Goal: Navigation & Orientation: Find specific page/section

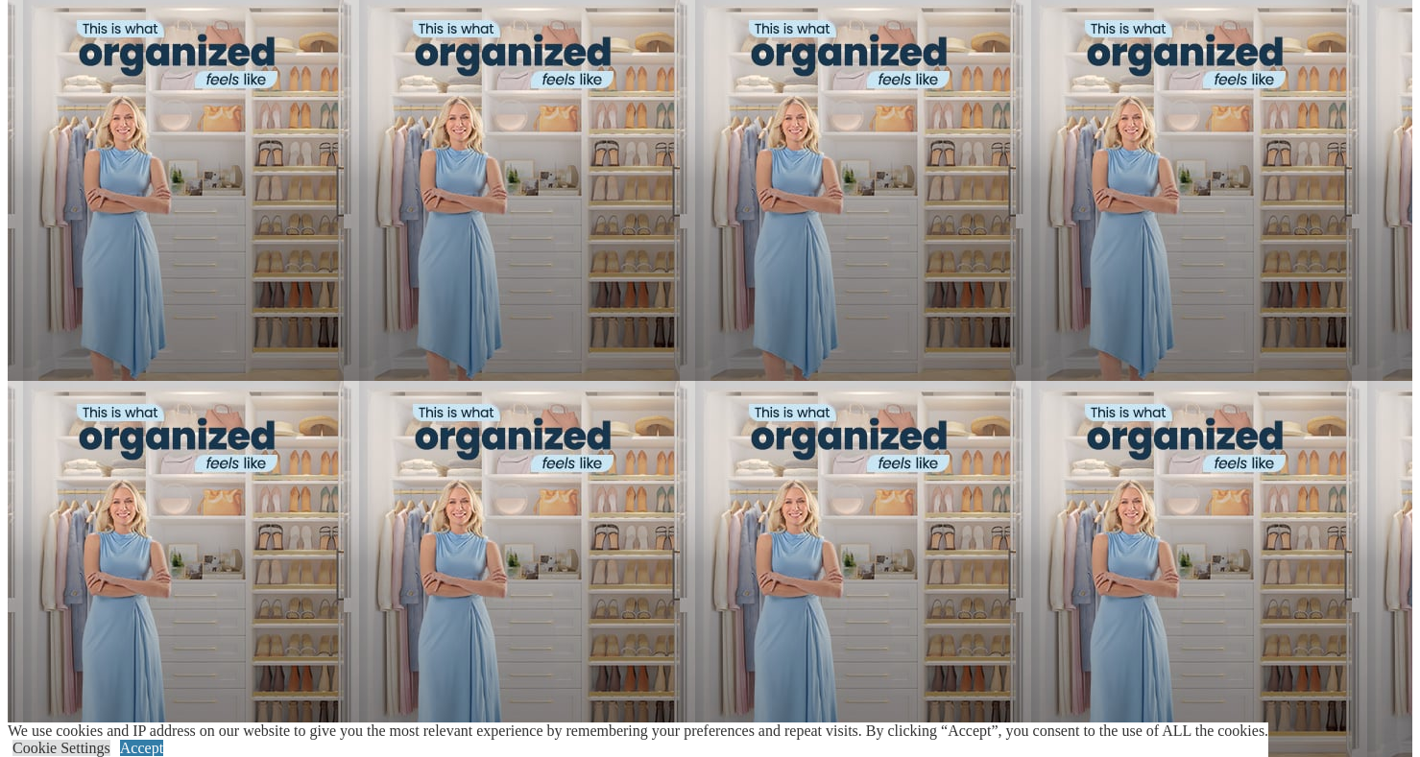
scroll to position [2174, 0]
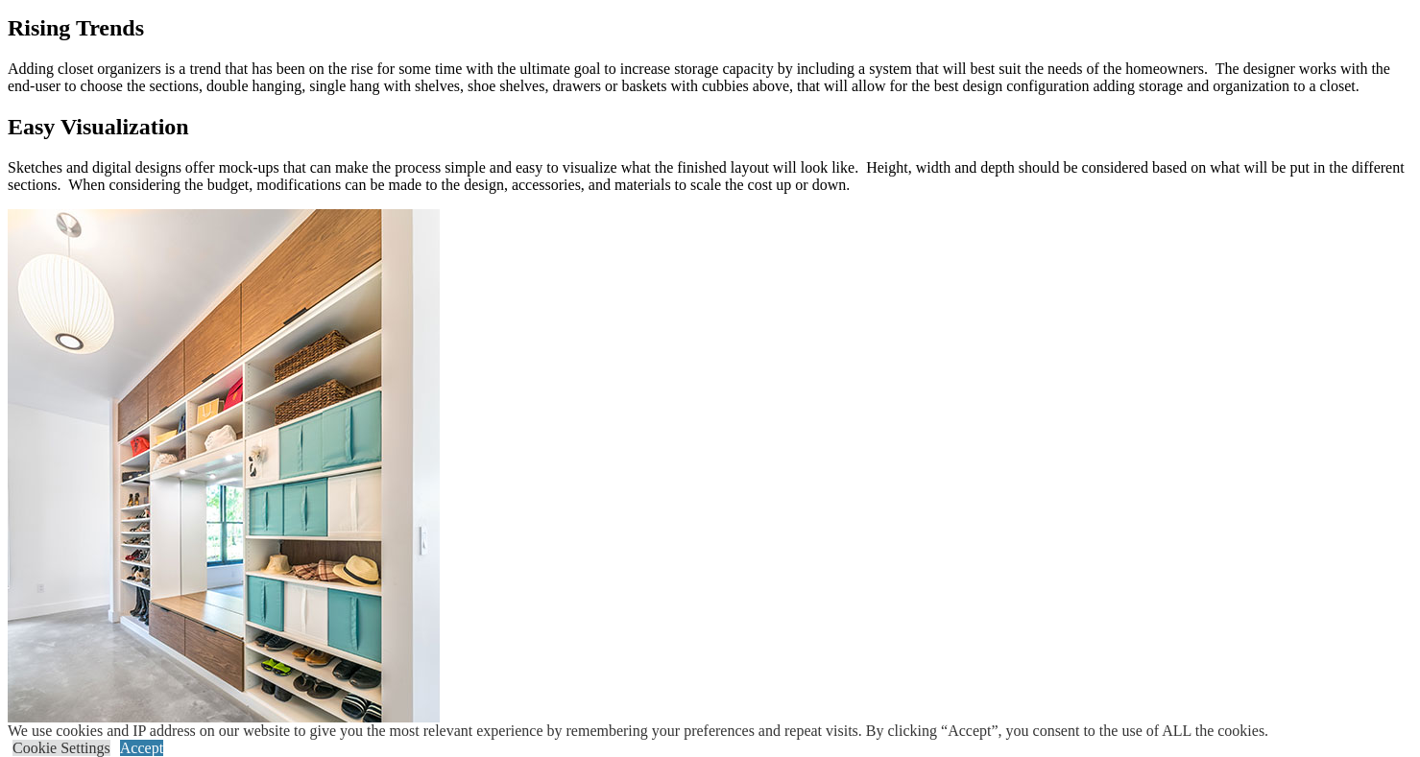
scroll to position [1726, 0]
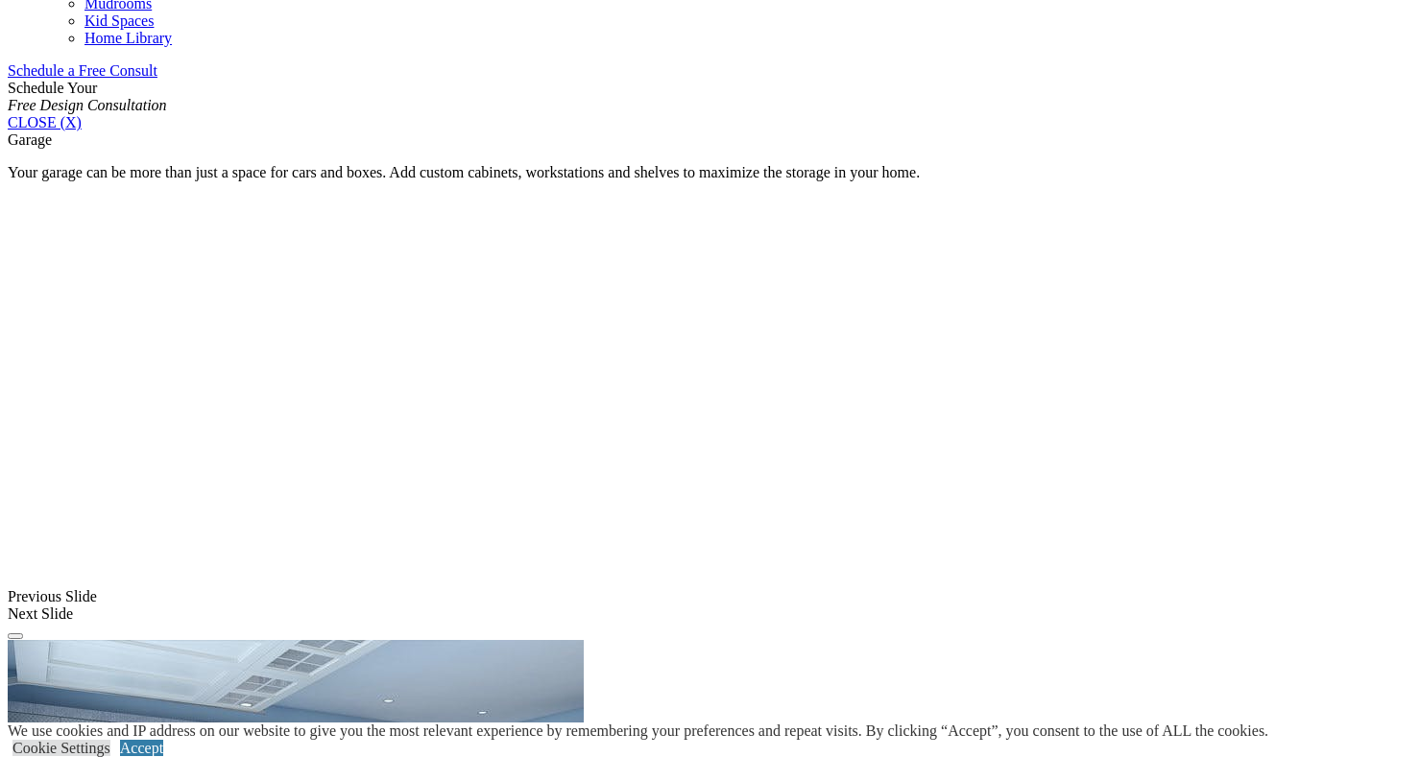
scroll to position [1230, 0]
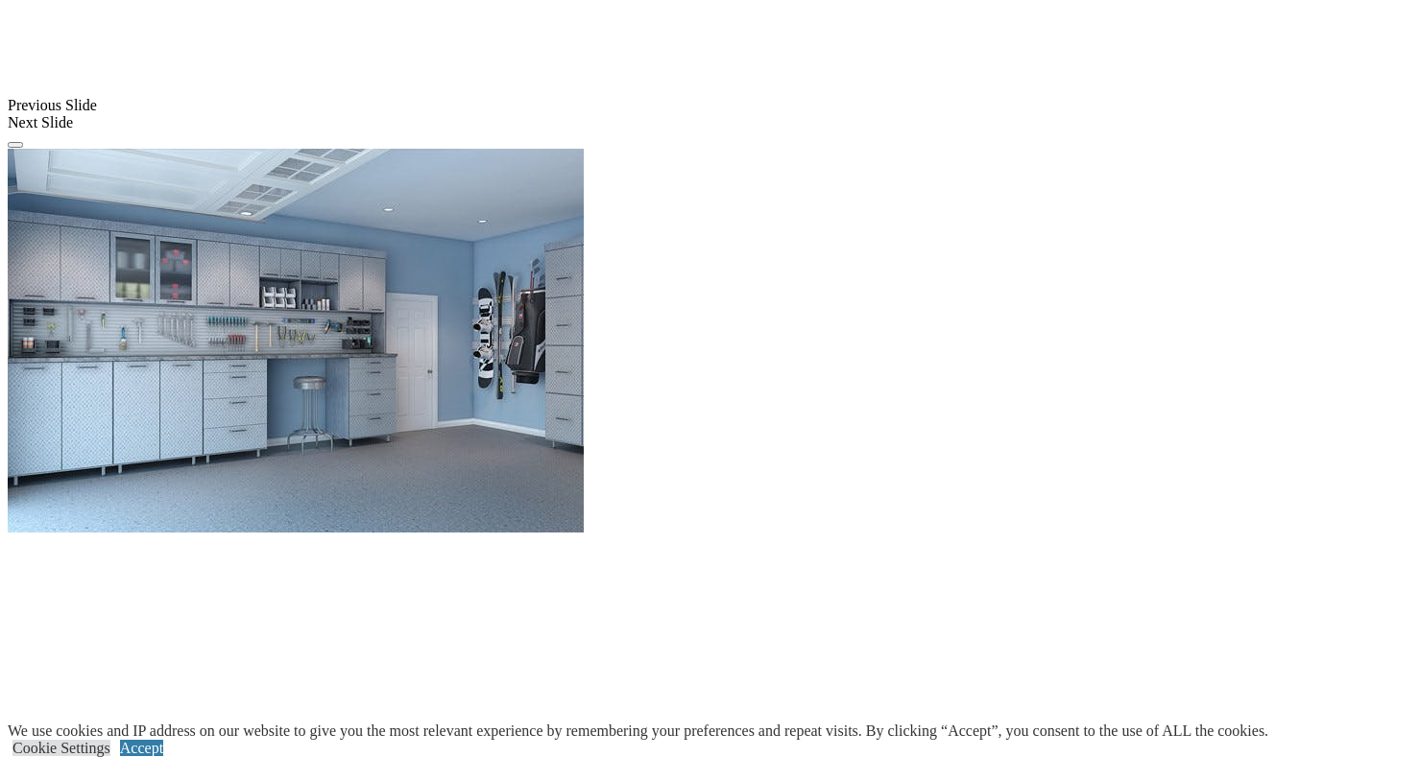
scroll to position [1728, 0]
